Goal: Information Seeking & Learning: Check status

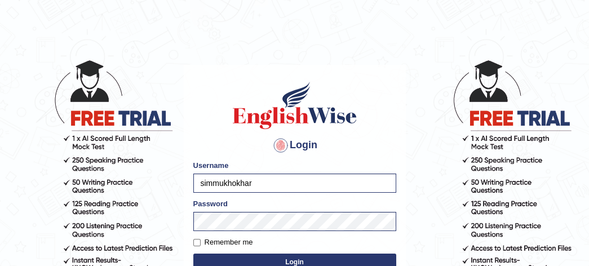
click at [367, 123] on h1 at bounding box center [294, 105] width 203 height 51
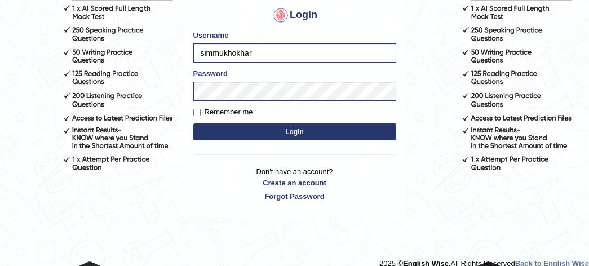
scroll to position [130, 0]
click at [221, 105] on form "Please fix the following errors: Username simmukhokhar Password Remember me Log…" at bounding box center [294, 86] width 203 height 113
click at [198, 108] on label "Remember me" at bounding box center [223, 112] width 60 height 11
click at [198, 109] on input "Remember me" at bounding box center [196, 112] width 7 height 7
checkbox input "true"
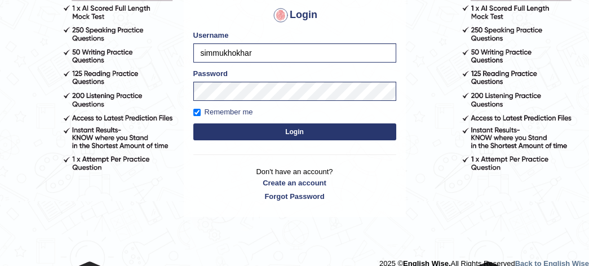
click at [238, 127] on button "Login" at bounding box center [294, 131] width 203 height 17
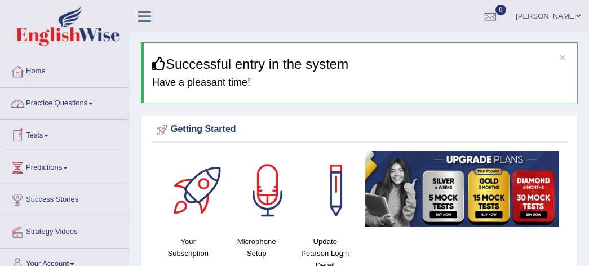
click at [39, 135] on link "Tests" at bounding box center [65, 134] width 128 height 28
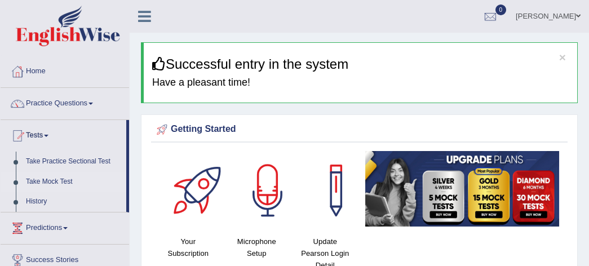
click at [45, 180] on link "Take Mock Test" at bounding box center [73, 182] width 105 height 20
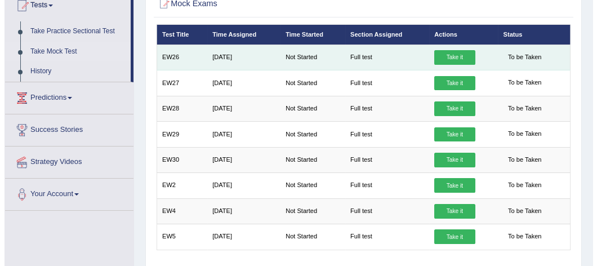
scroll to position [130, 0]
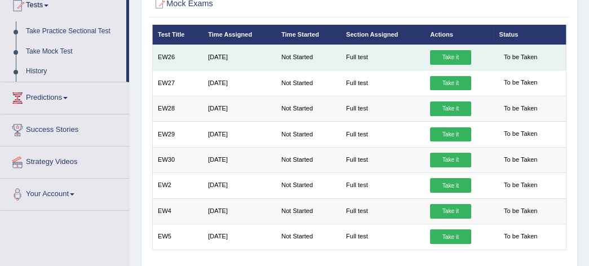
click at [450, 51] on link "Take it" at bounding box center [450, 57] width 41 height 15
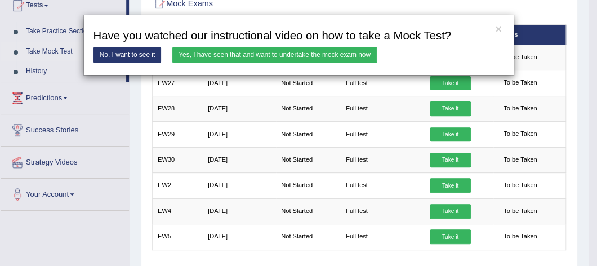
click at [316, 54] on link "Yes, I have seen that and want to undertake the mock exam now" at bounding box center [274, 55] width 205 height 16
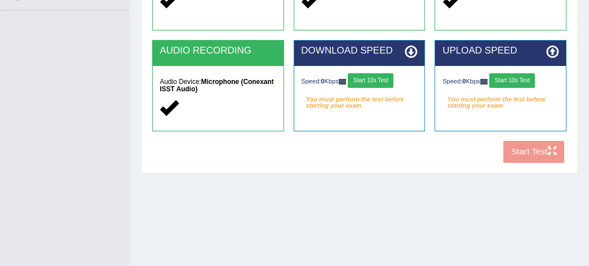
scroll to position [266, 0]
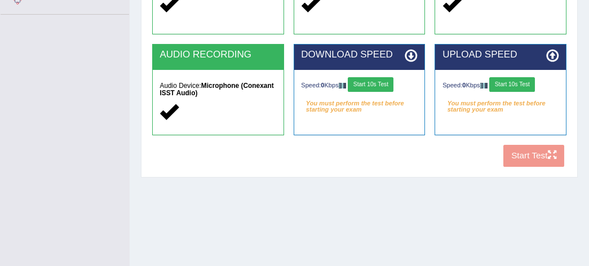
click at [378, 78] on button "Start 10s Test" at bounding box center [371, 84] width 46 height 15
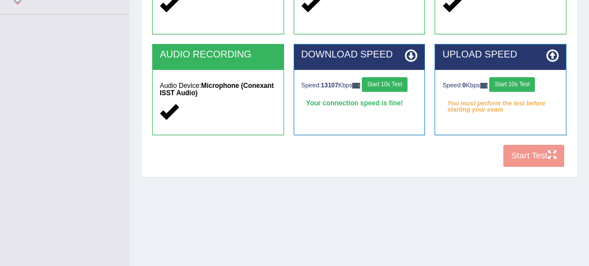
click at [525, 77] on button "Start 10s Test" at bounding box center [512, 84] width 46 height 15
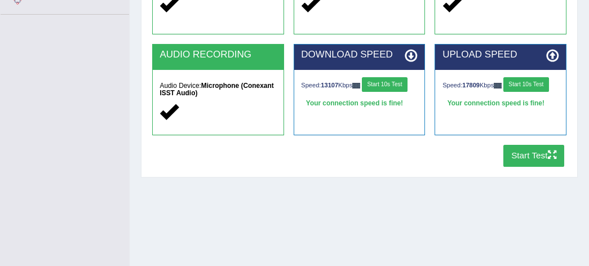
click at [534, 158] on button "Start Test" at bounding box center [533, 156] width 61 height 22
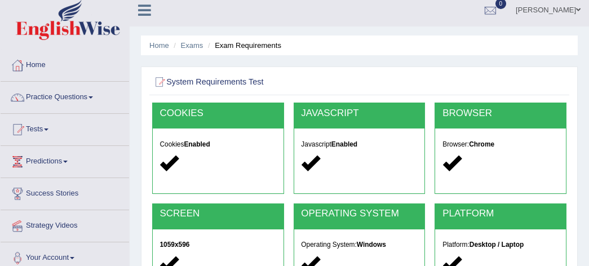
scroll to position [0, 0]
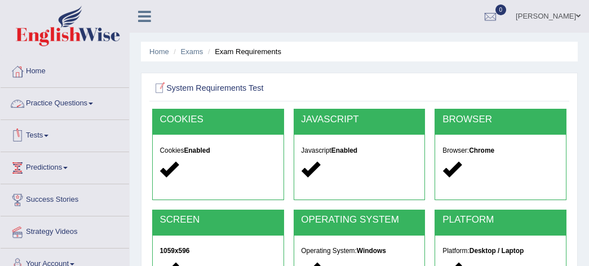
click at [72, 139] on link "Tests" at bounding box center [65, 134] width 128 height 28
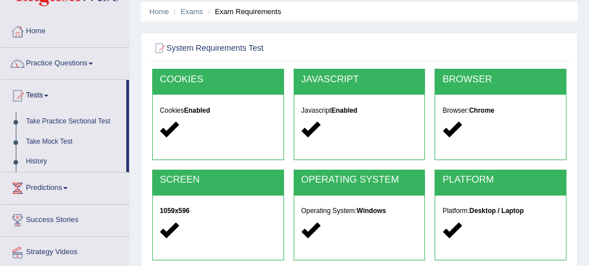
scroll to position [41, 0]
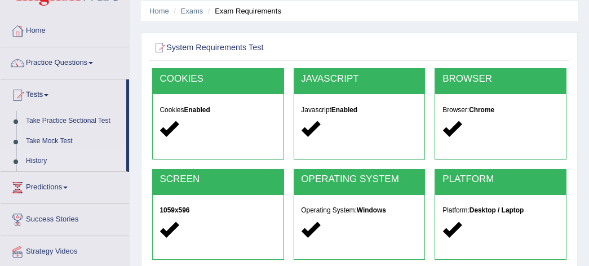
click at [32, 159] on link "History" at bounding box center [73, 161] width 105 height 20
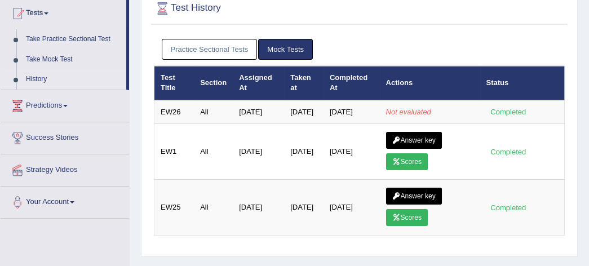
click at [303, 134] on td "[DATE]" at bounding box center [303, 152] width 39 height 56
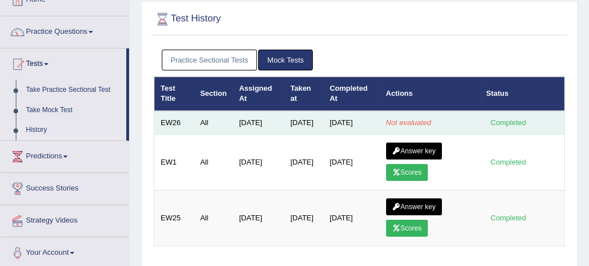
scroll to position [72, 0]
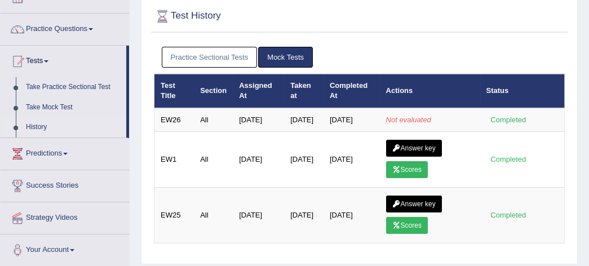
scroll to position [72, 0]
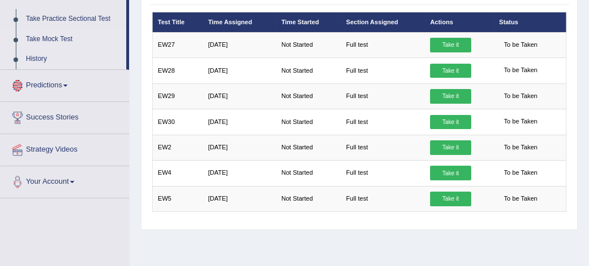
click at [37, 56] on link "History" at bounding box center [73, 59] width 105 height 20
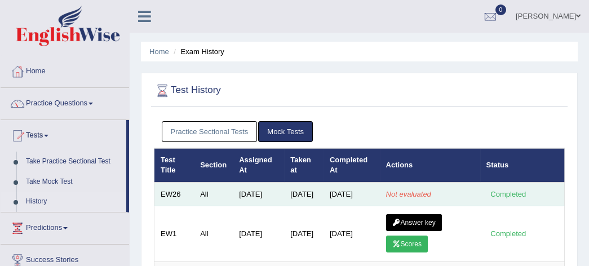
scroll to position [77, 0]
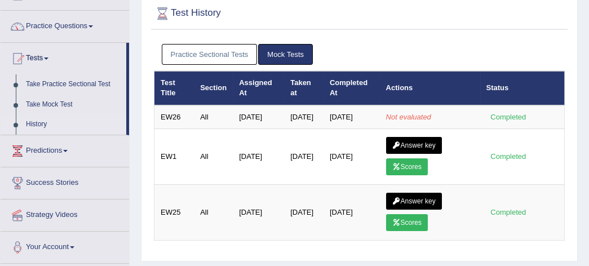
scroll to position [77, 0]
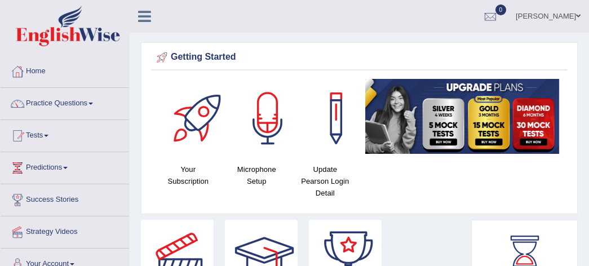
click at [39, 135] on link "Tests" at bounding box center [65, 134] width 128 height 28
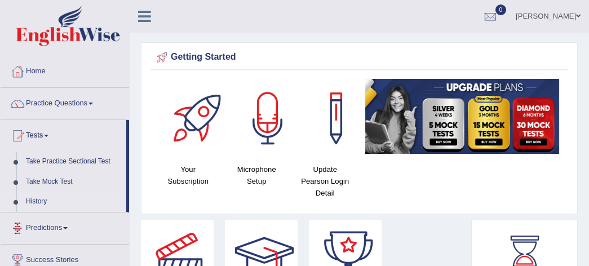
click at [32, 200] on link "History" at bounding box center [73, 202] width 105 height 20
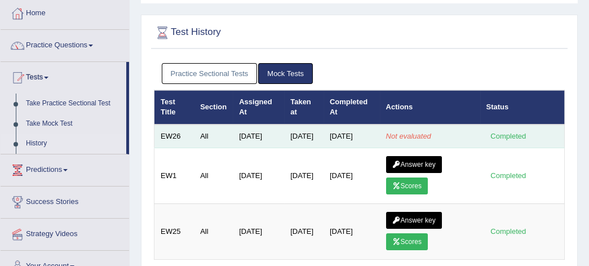
click at [507, 135] on div "Completed" at bounding box center [508, 136] width 44 height 12
click at [449, 140] on td "Not evaluated" at bounding box center [430, 137] width 100 height 24
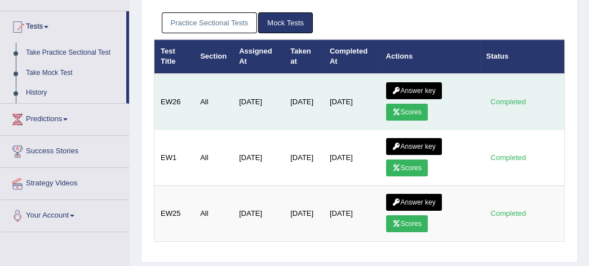
click at [410, 110] on link "Scores" at bounding box center [407, 112] width 42 height 17
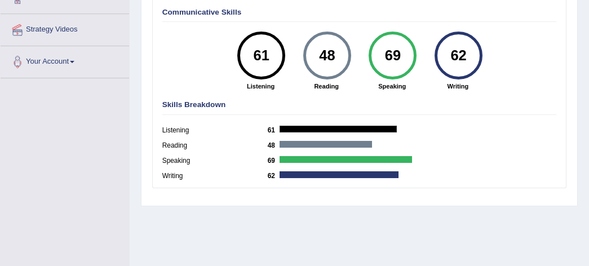
scroll to position [204, 0]
